Goal: Transaction & Acquisition: Purchase product/service

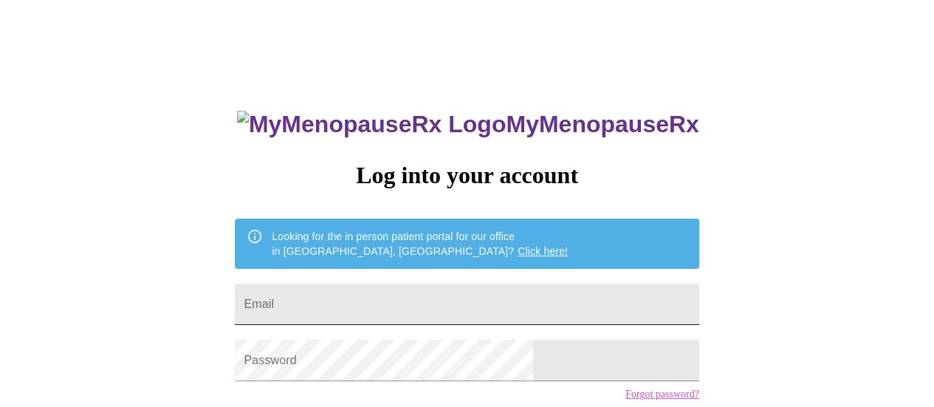
click at [386, 306] on input "Email" at bounding box center [467, 304] width 464 height 41
type input "[EMAIL_ADDRESS][DOMAIN_NAME]"
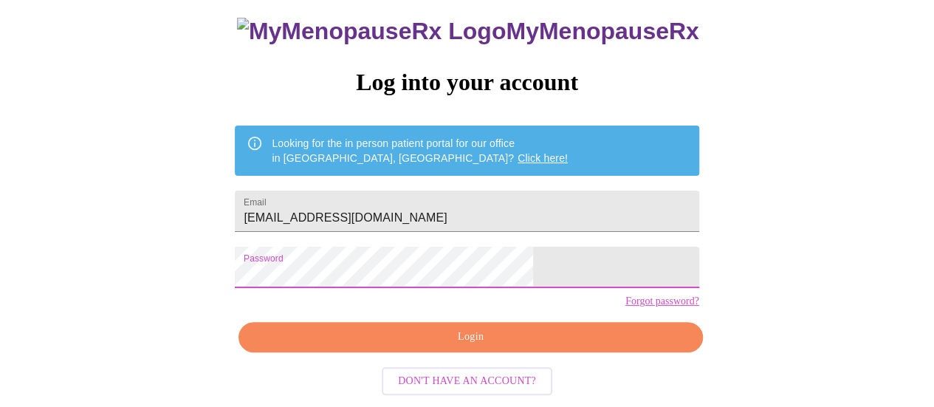
click at [517, 339] on span "Login" at bounding box center [471, 337] width 430 height 18
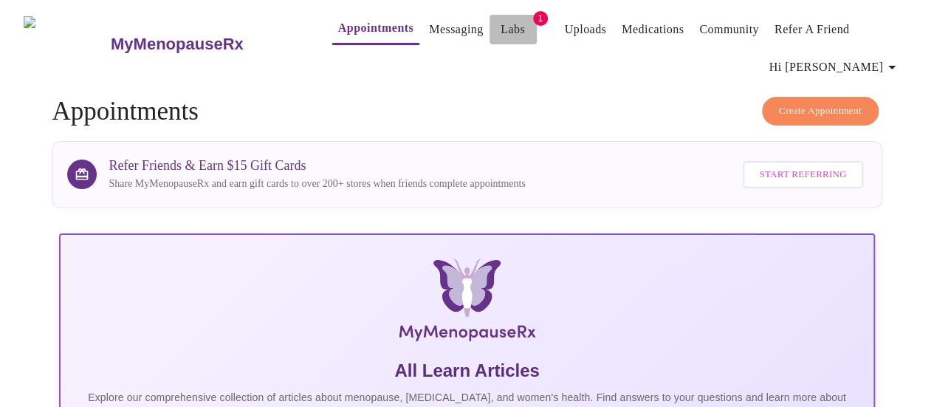
click at [501, 23] on link "Labs" at bounding box center [513, 29] width 24 height 21
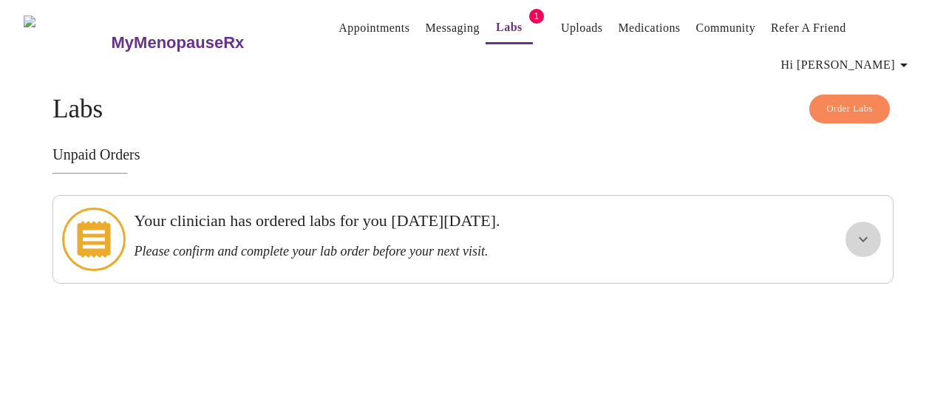
click at [867, 235] on icon "show more" at bounding box center [863, 239] width 18 height 18
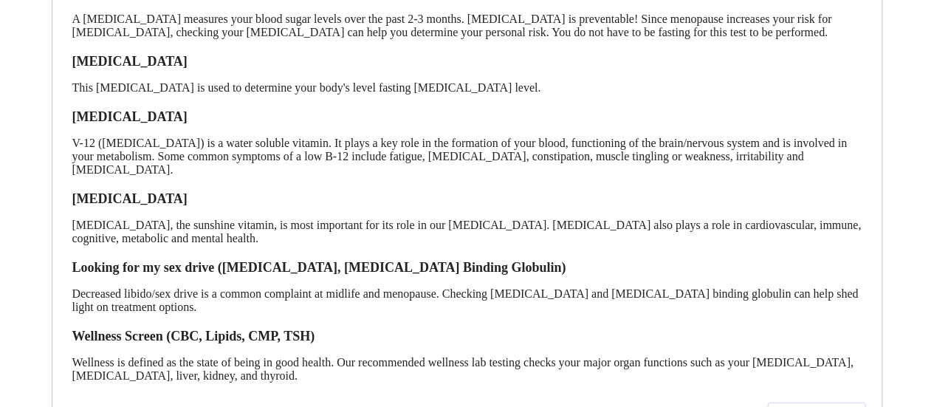
scroll to position [415, 0]
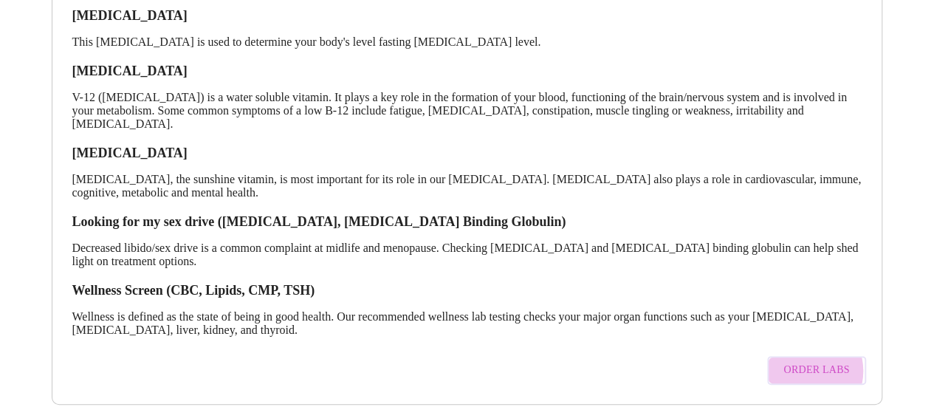
click at [810, 361] on span "Order Labs" at bounding box center [817, 370] width 66 height 18
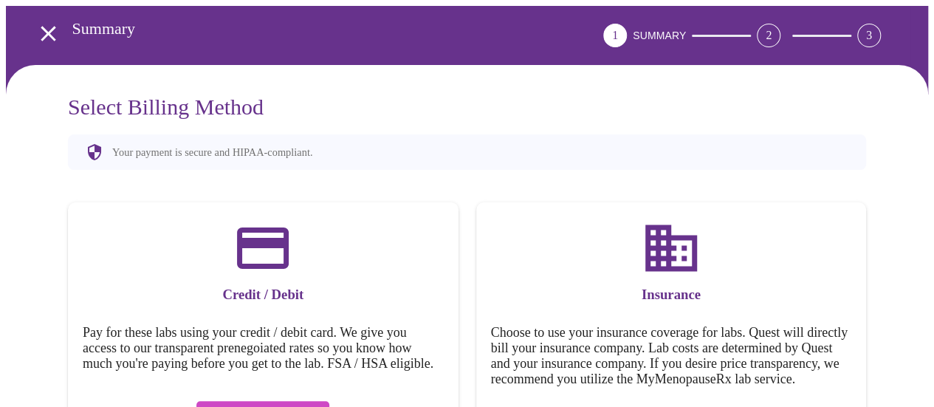
scroll to position [148, 0]
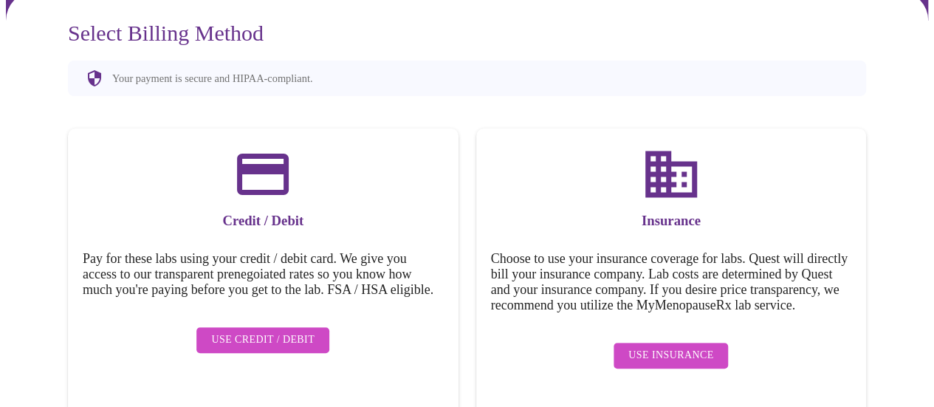
click at [674, 354] on span "Use Insurance" at bounding box center [671, 355] width 85 height 18
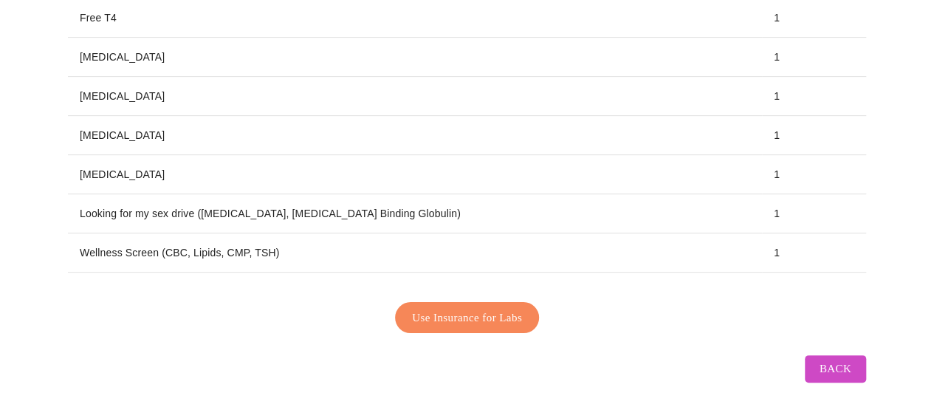
scroll to position [305, 0]
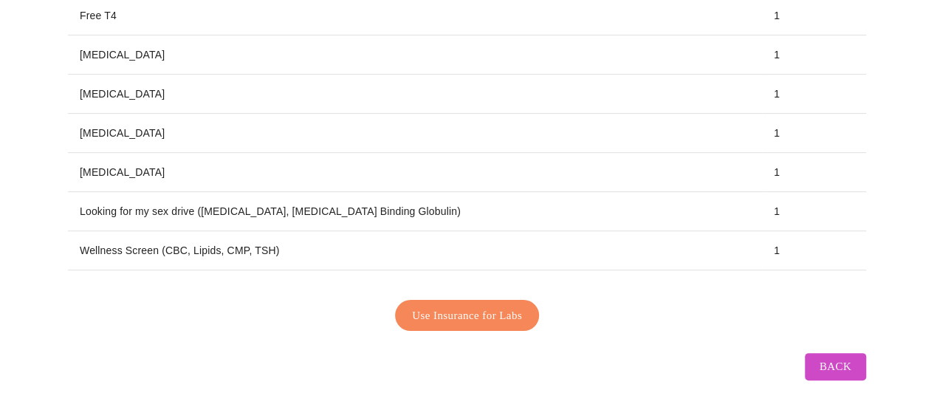
click at [493, 306] on span "Use Insurance for Labs" at bounding box center [467, 315] width 110 height 19
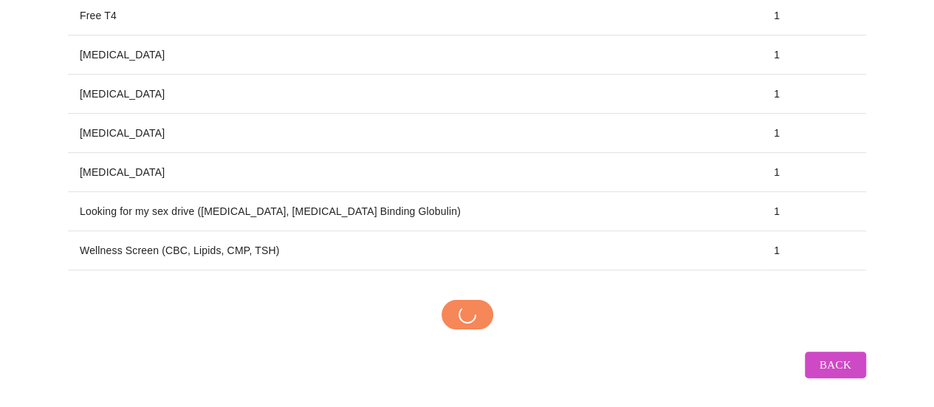
scroll to position [304, 0]
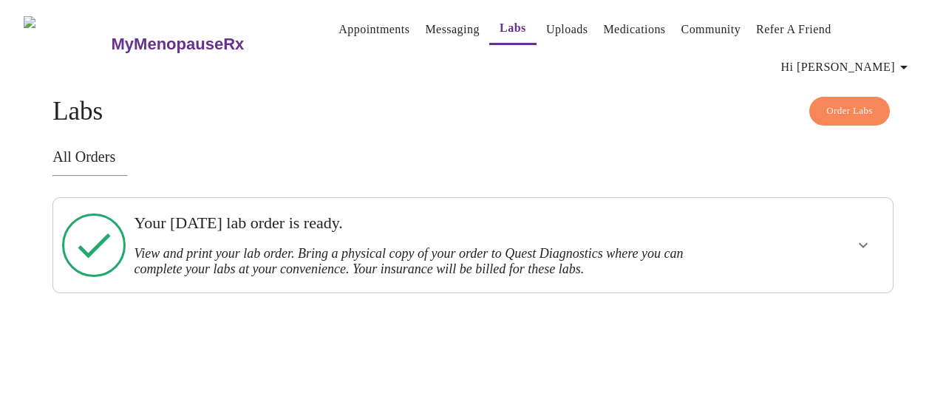
click at [869, 236] on icon "show more" at bounding box center [863, 245] width 18 height 18
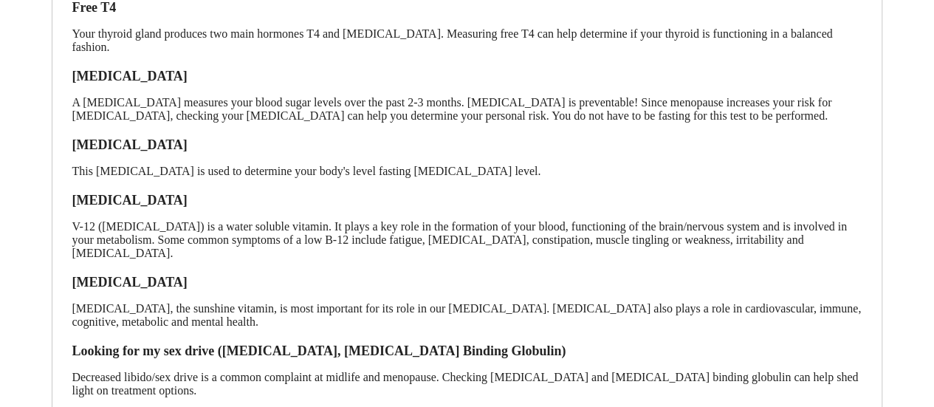
scroll to position [413, 0]
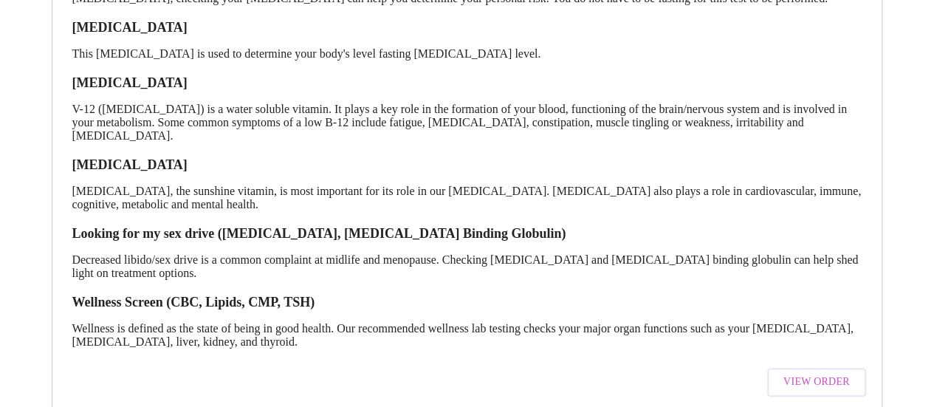
click at [805, 373] on span "View Order" at bounding box center [817, 382] width 66 height 18
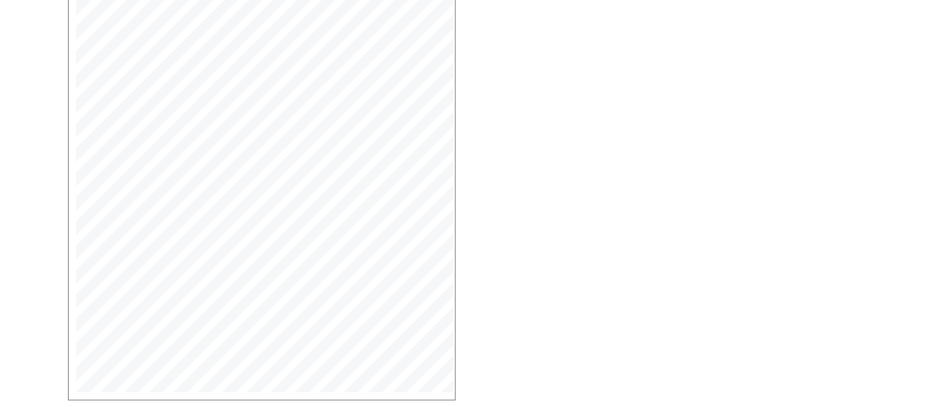
scroll to position [380, 0]
